Goal: Check status: Check status

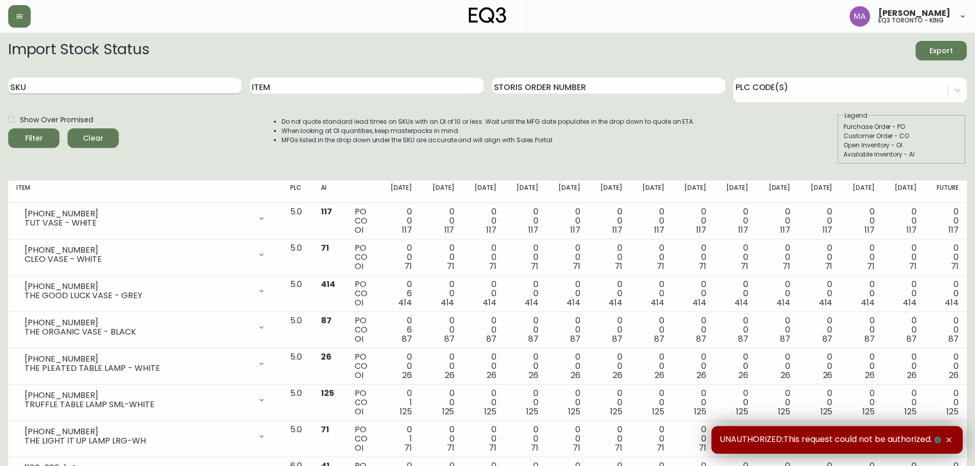
click at [111, 79] on input "SKU" at bounding box center [124, 86] width 233 height 16
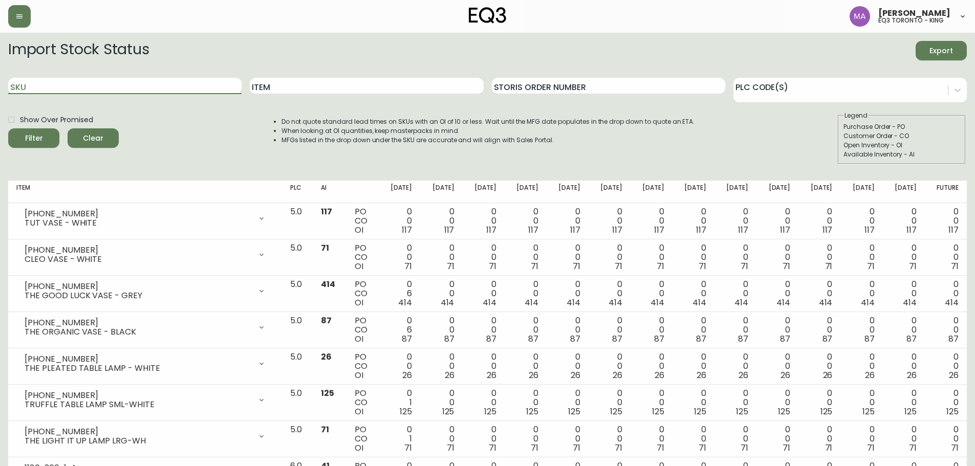
paste input "[PHONE_NUMBER]"
type input "[PHONE_NUMBER]"
click at [8, 128] on button "Filter" at bounding box center [33, 137] width 51 height 19
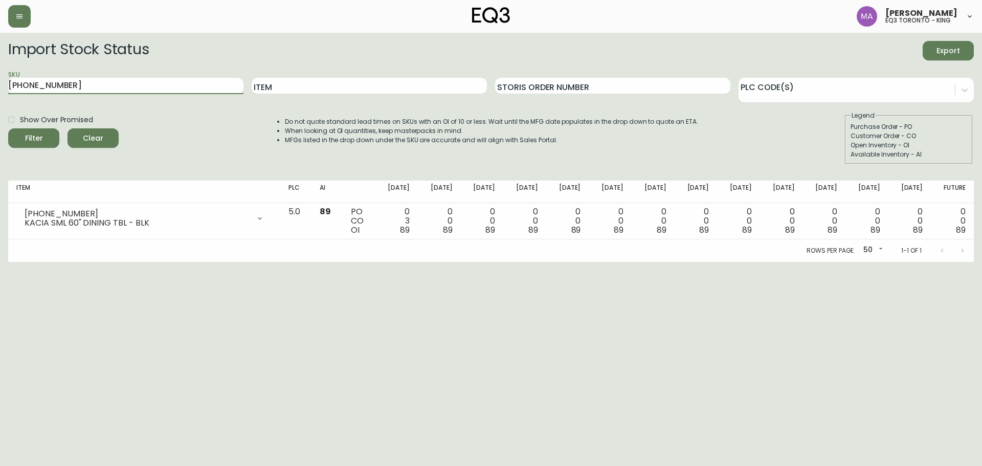
drag, startPoint x: 71, startPoint y: 80, endPoint x: 7, endPoint y: 86, distance: 64.8
click at [0, 91] on main "Import Stock Status Export SKU [PHONE_NUMBER] Item Storis Order Number PLC Code…" at bounding box center [491, 147] width 982 height 229
paste input "[PHONE_NUMBER]"
type input "[PHONE_NUMBER]"
click at [8, 128] on button "Filter" at bounding box center [33, 137] width 51 height 19
